Goal: Understand process/instructions: Learn about a topic

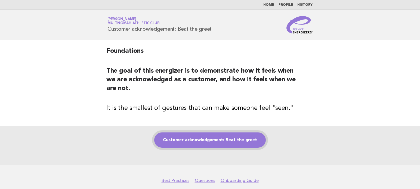
click at [198, 142] on link "Customer acknowledgement: Beat the greet" at bounding box center [210, 140] width 112 height 15
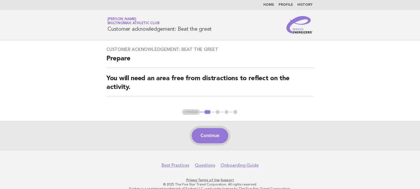
click at [210, 139] on button "Continue" at bounding box center [210, 135] width 36 height 15
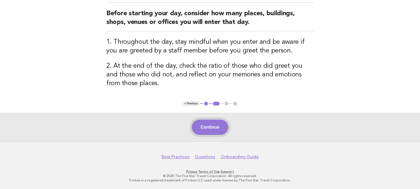
click at [224, 129] on button "Continue" at bounding box center [210, 127] width 36 height 15
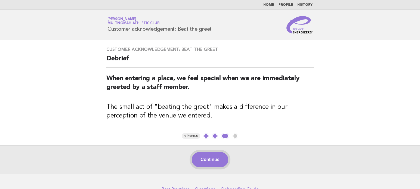
click at [202, 158] on button "Continue" at bounding box center [210, 159] width 36 height 15
